Goal: Transaction & Acquisition: Purchase product/service

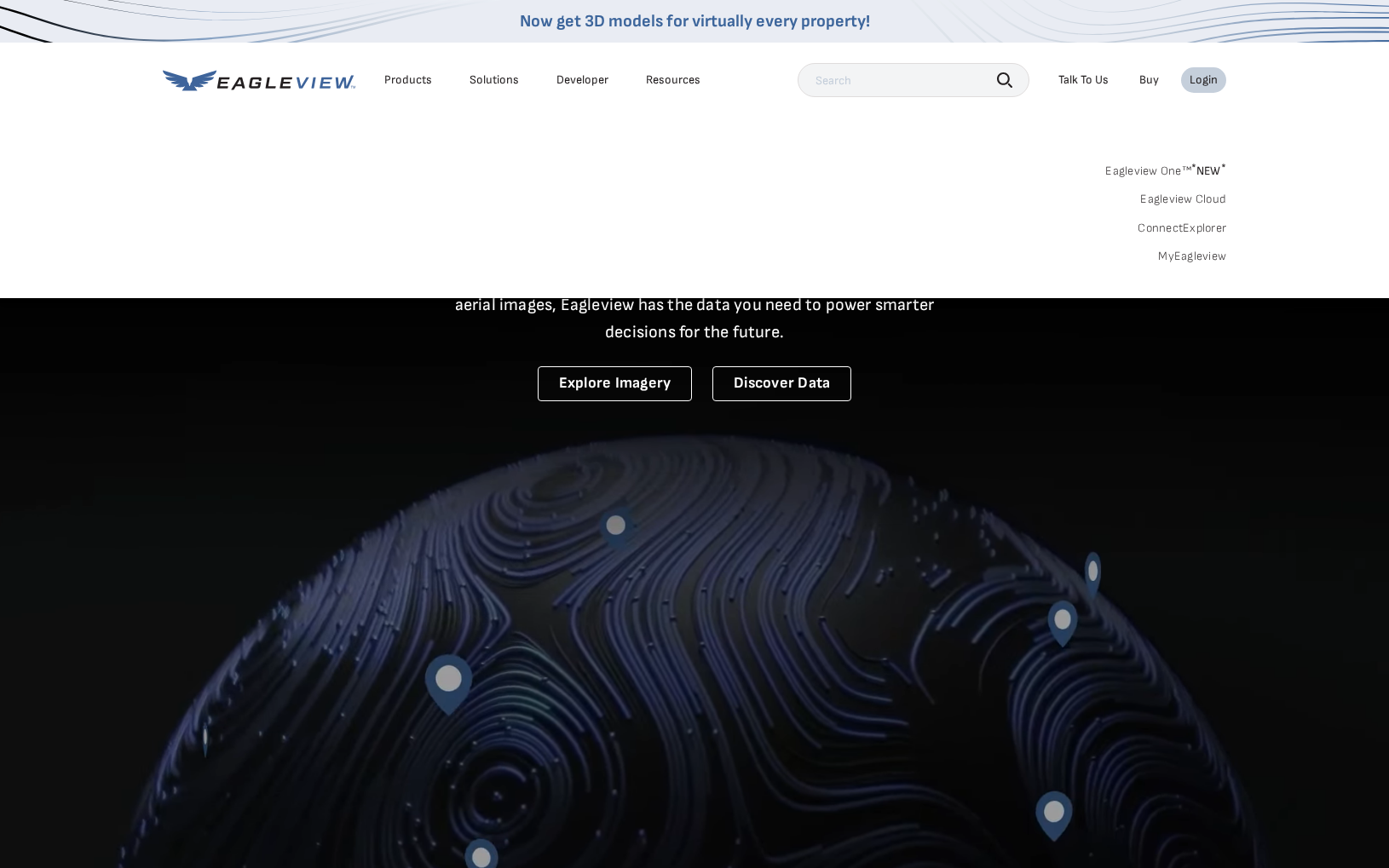
click at [1206, 256] on link "MyEagleview" at bounding box center [1191, 257] width 68 height 15
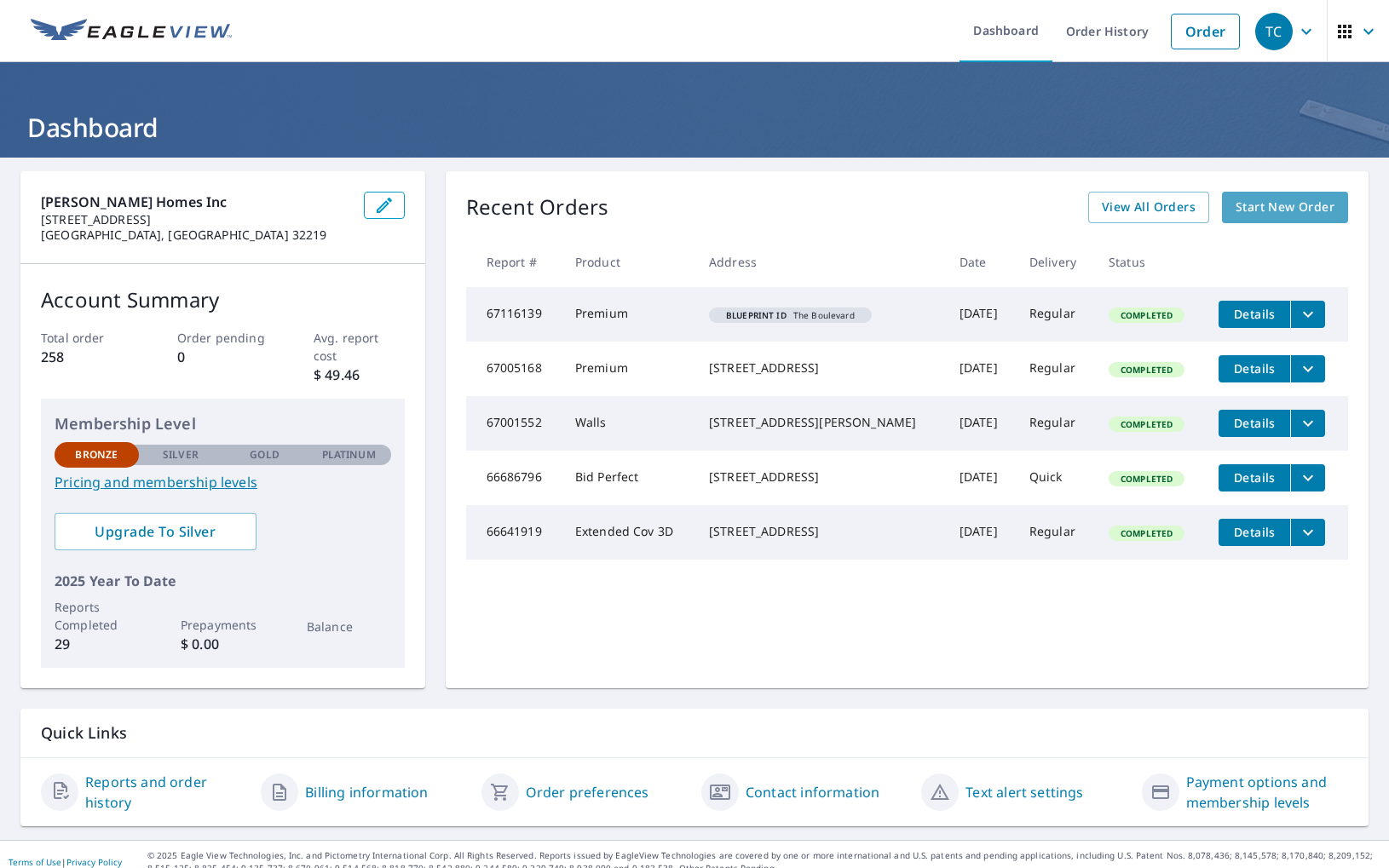
click at [1284, 210] on span "Start New Order" at bounding box center [1285, 207] width 99 height 22
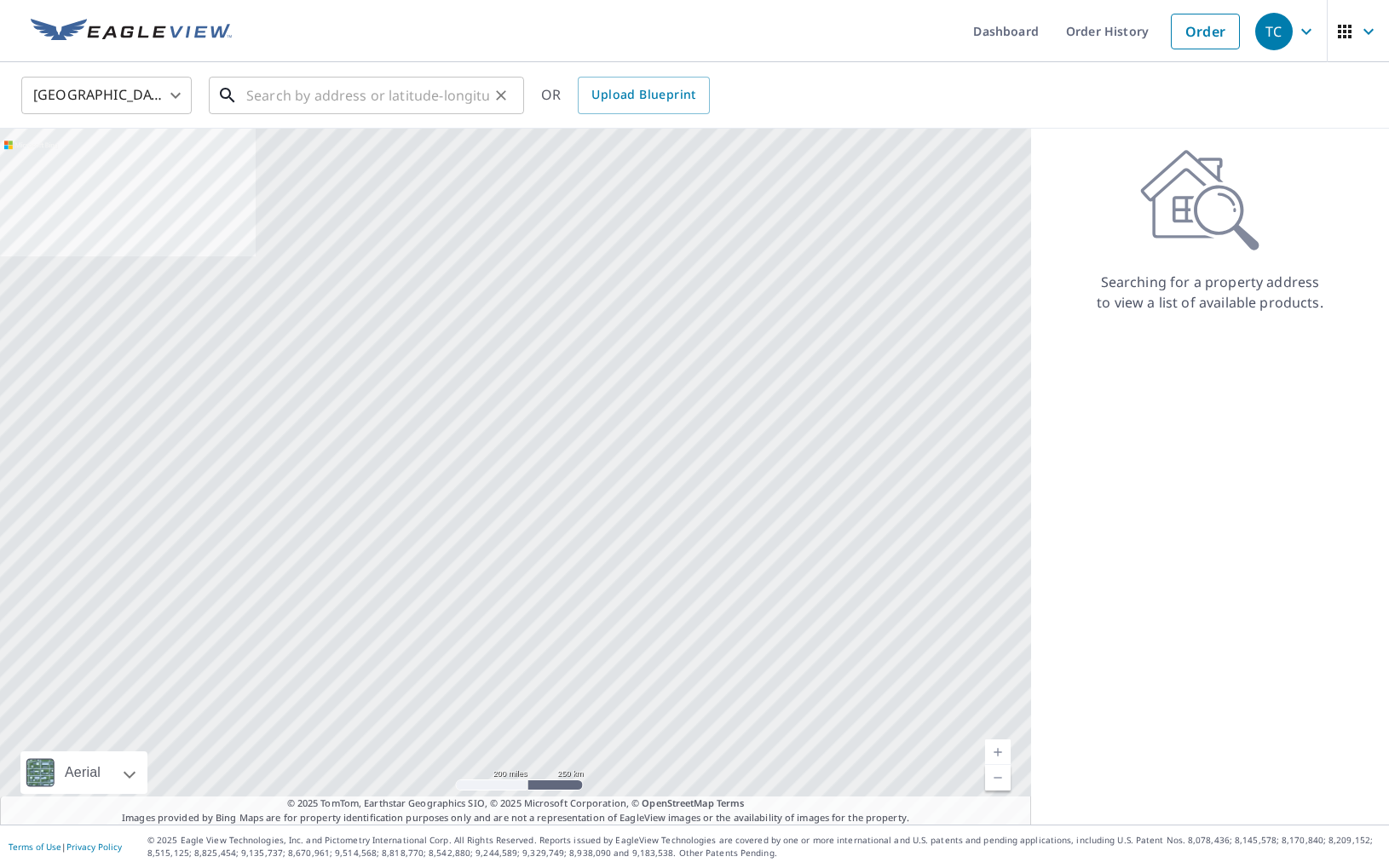
click at [360, 90] on input "text" at bounding box center [367, 95] width 243 height 48
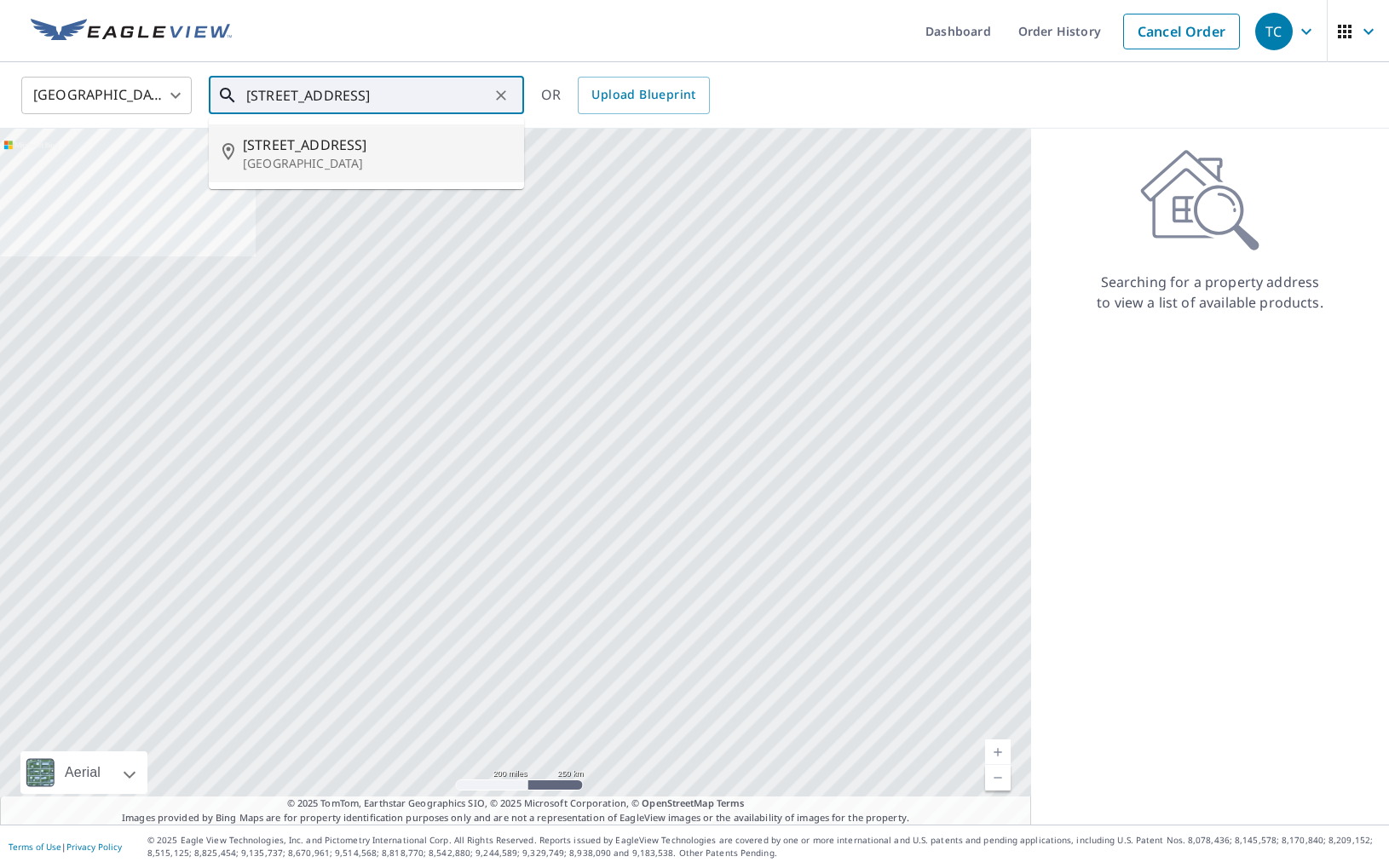
click at [364, 147] on span "8448 Oak Crossing Dr W" at bounding box center [377, 145] width 268 height 21
type input "8448 Oak Crossing Dr W Jacksonville, FL 32244"
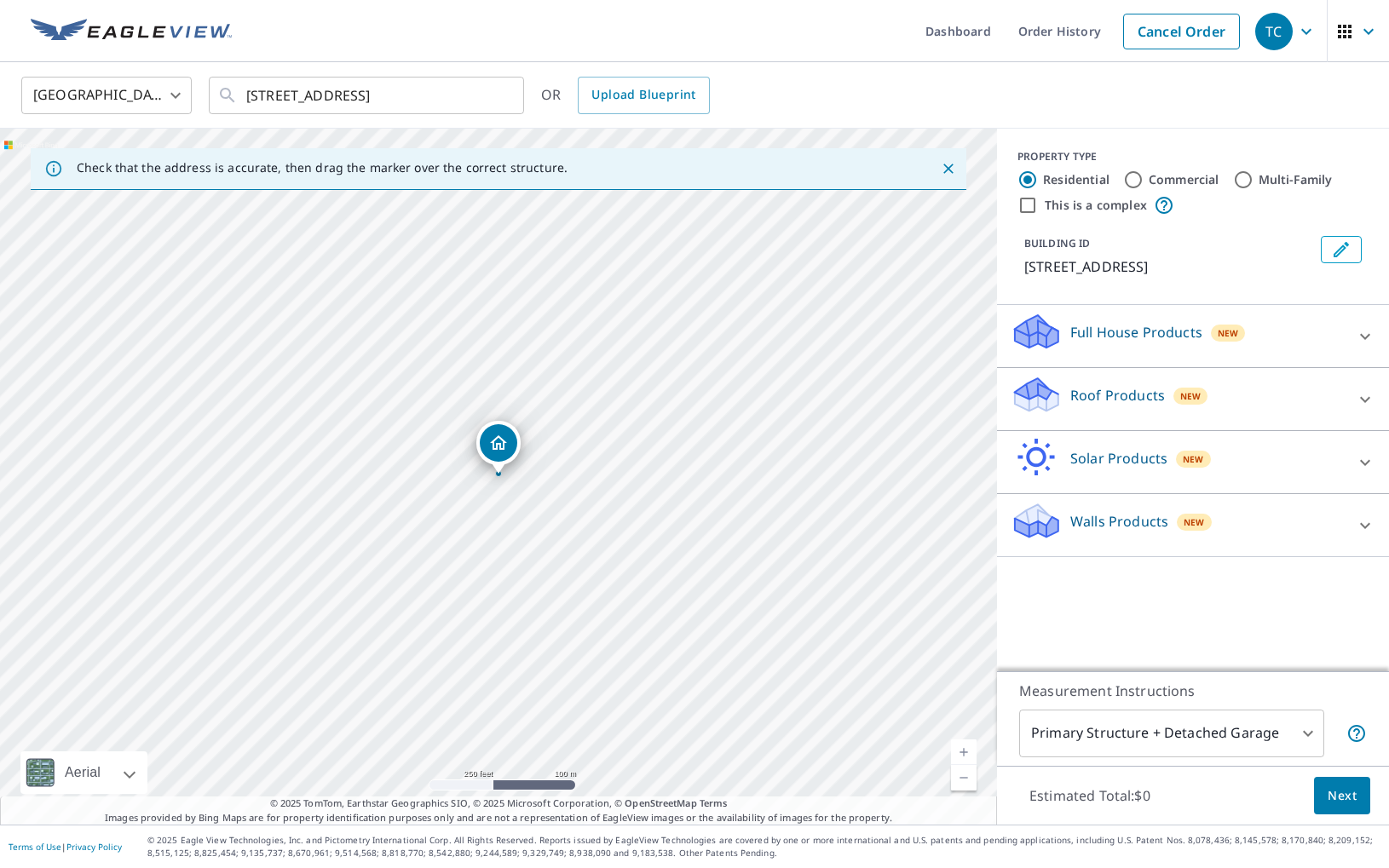
click at [1365, 410] on icon at bounding box center [1365, 400] width 21 height 21
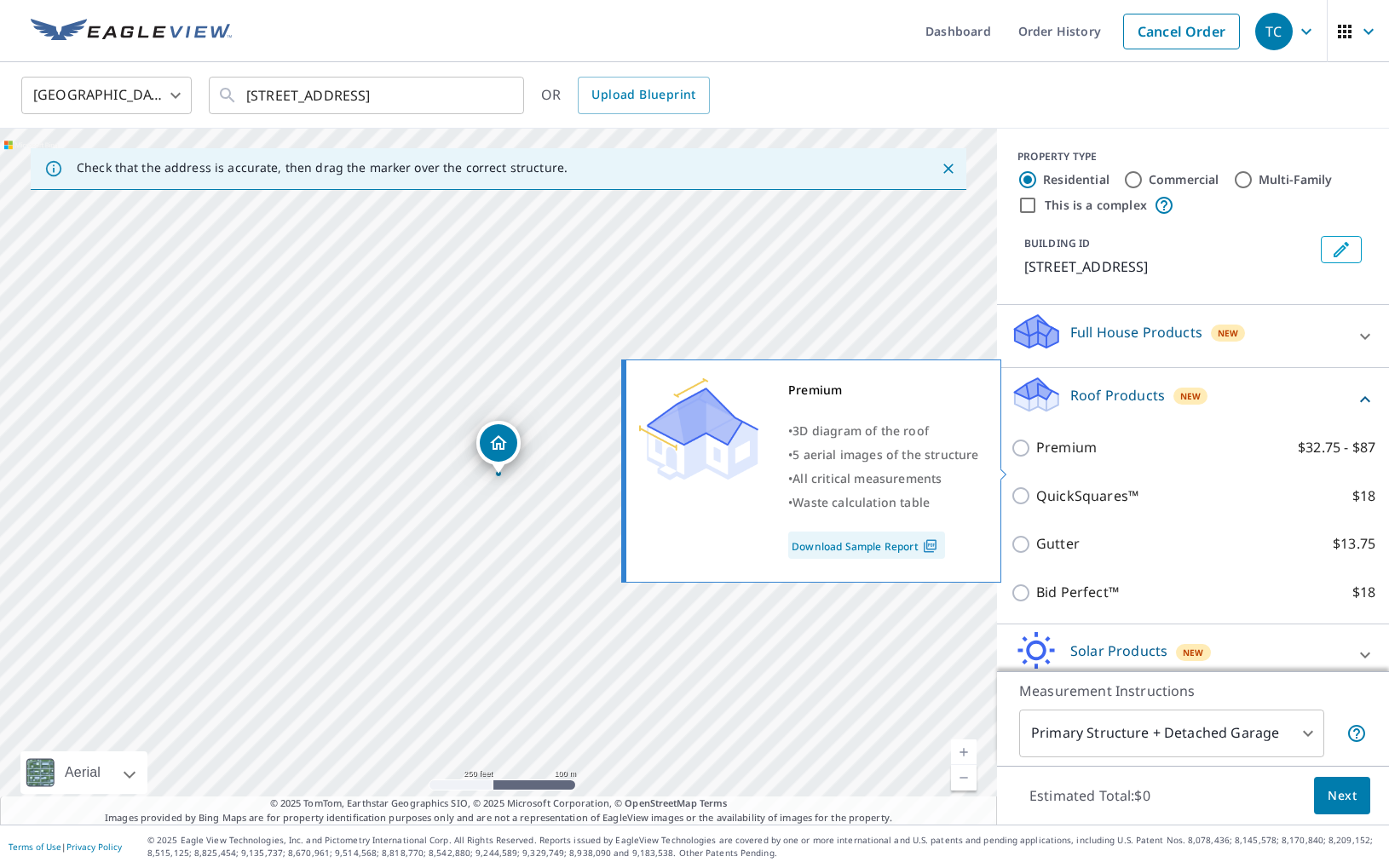
click at [1091, 458] on p "Premium" at bounding box center [1066, 448] width 61 height 22
click at [1036, 458] on input "Premium $32.75 - $87" at bounding box center [1023, 449] width 25 height 21
checkbox input "true"
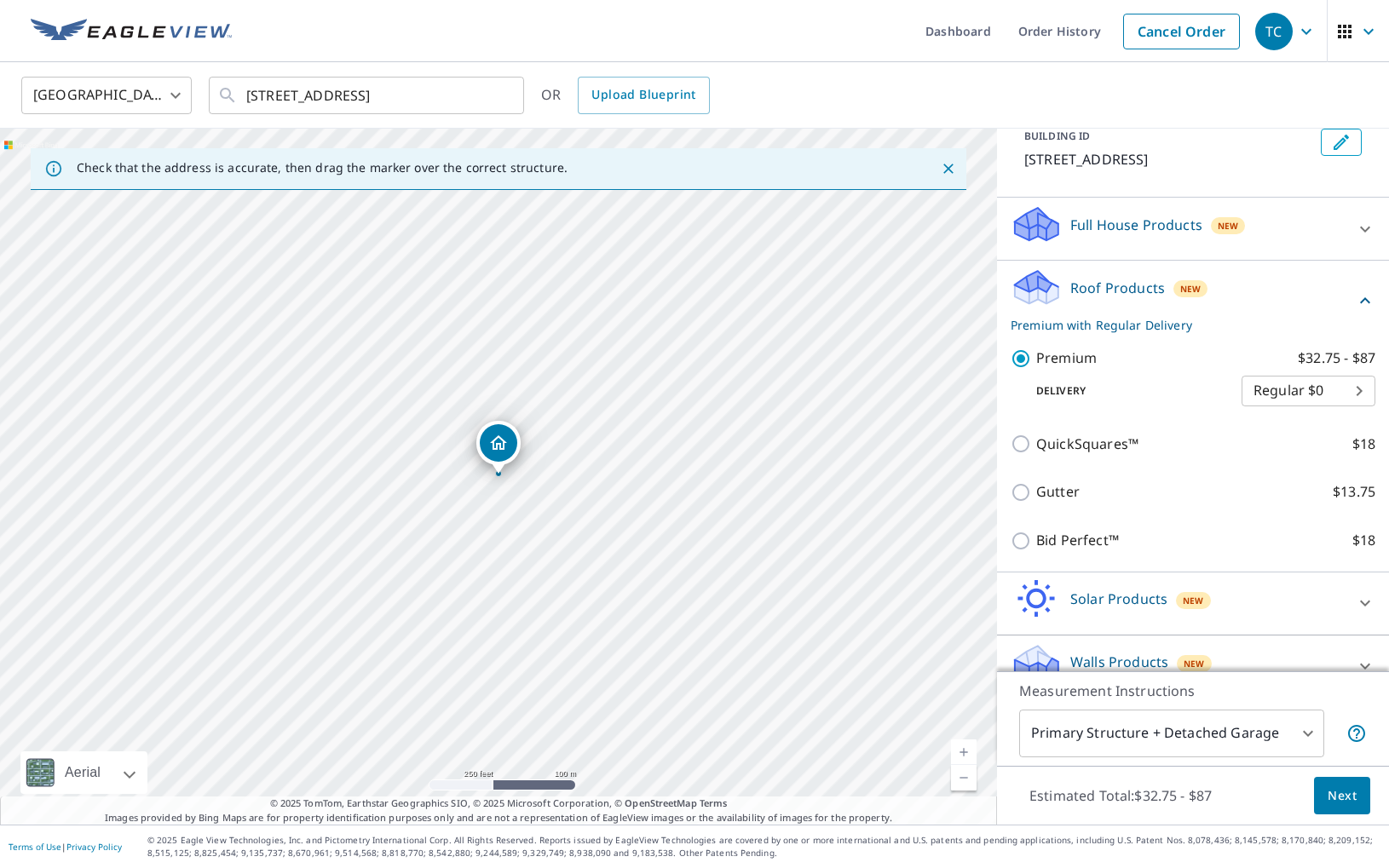
scroll to position [118, 0]
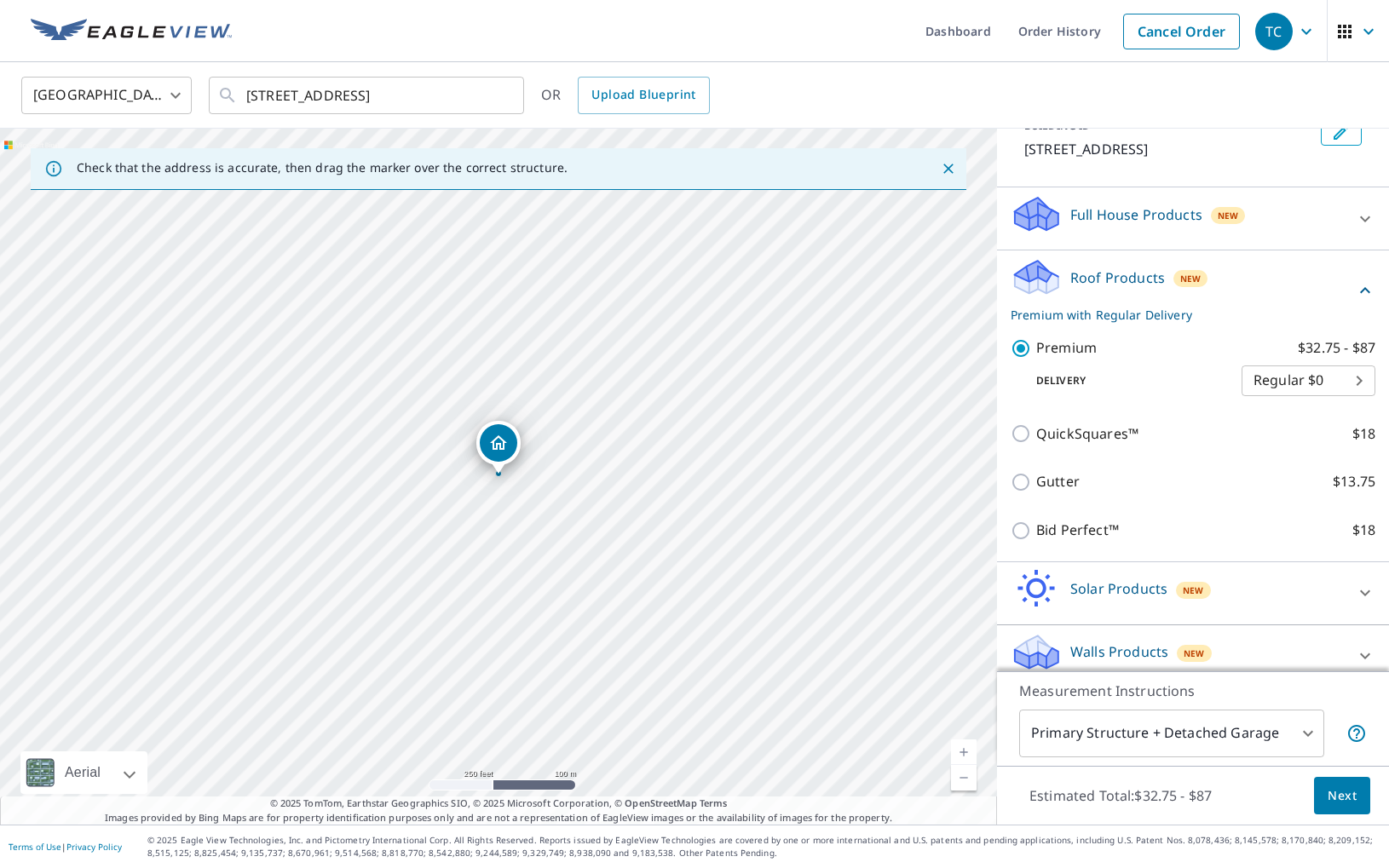
click at [1339, 793] on span "Next" at bounding box center [1341, 796] width 29 height 22
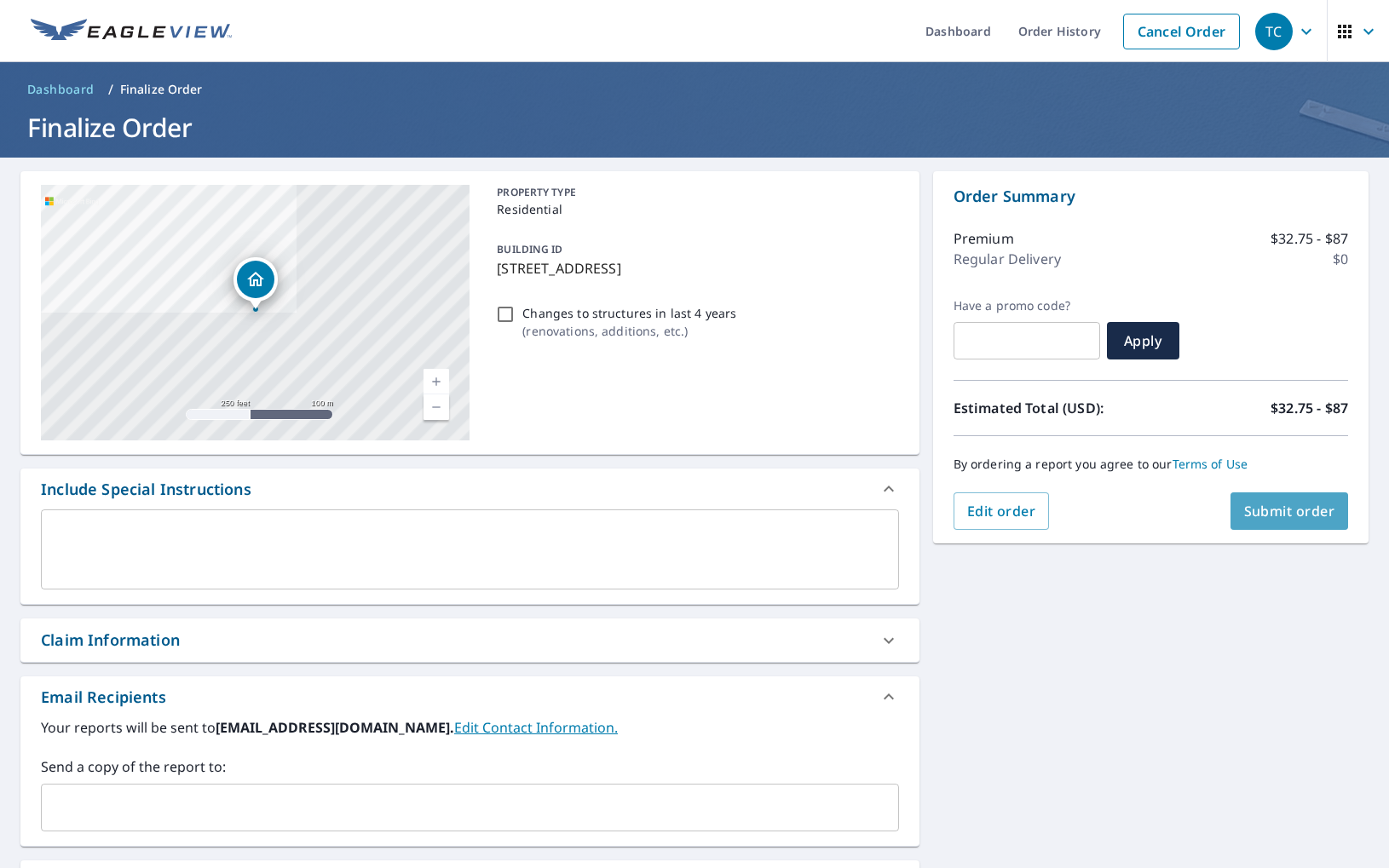
click at [1291, 507] on span "Submit order" at bounding box center [1289, 511] width 91 height 19
